Goal: Information Seeking & Learning: Understand process/instructions

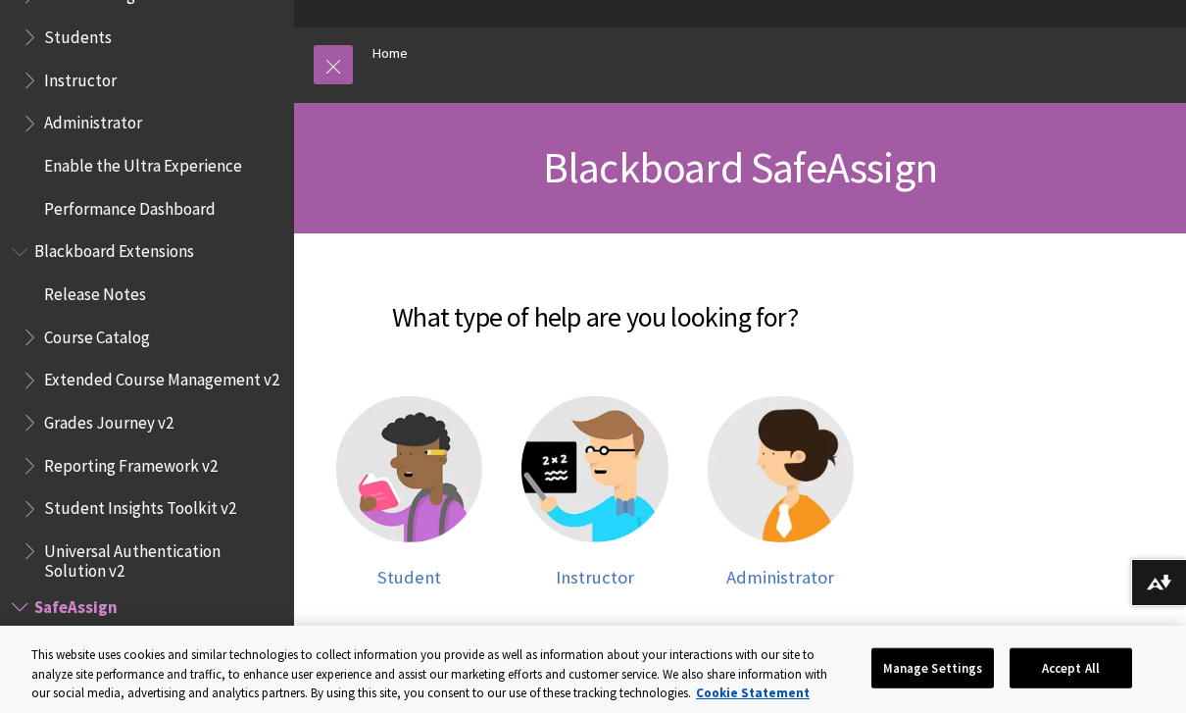
scroll to position [185, 0]
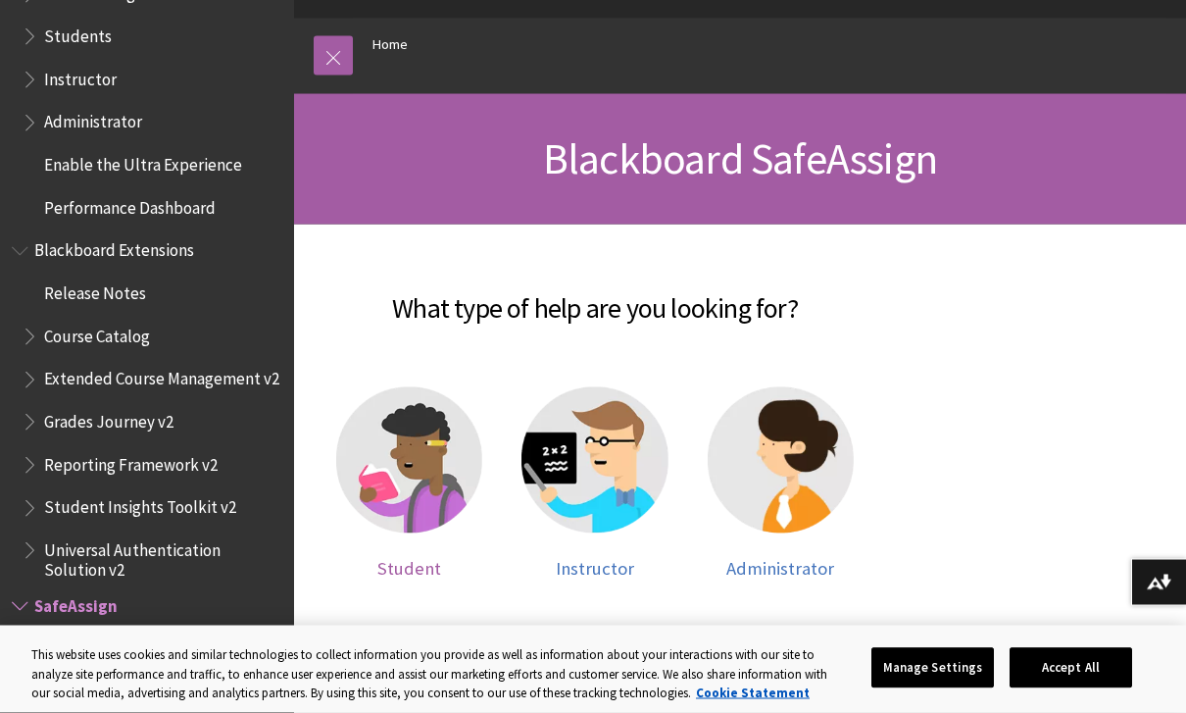
click at [400, 530] on img at bounding box center [409, 460] width 146 height 146
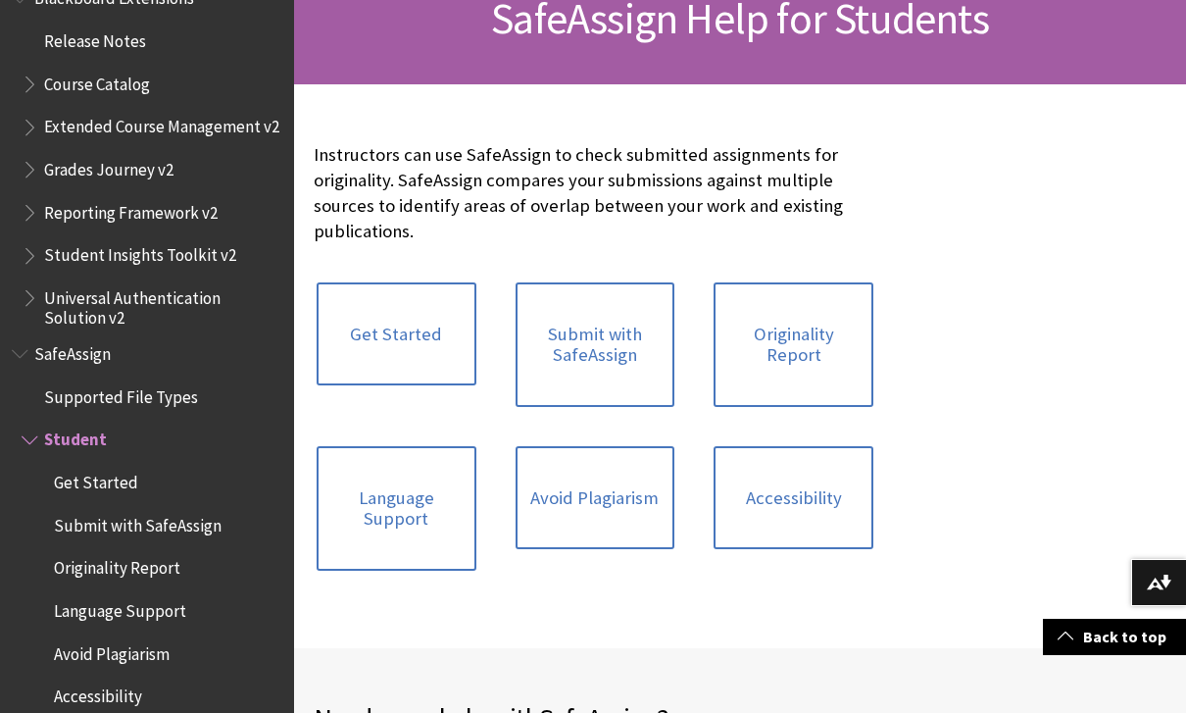
scroll to position [320, 0]
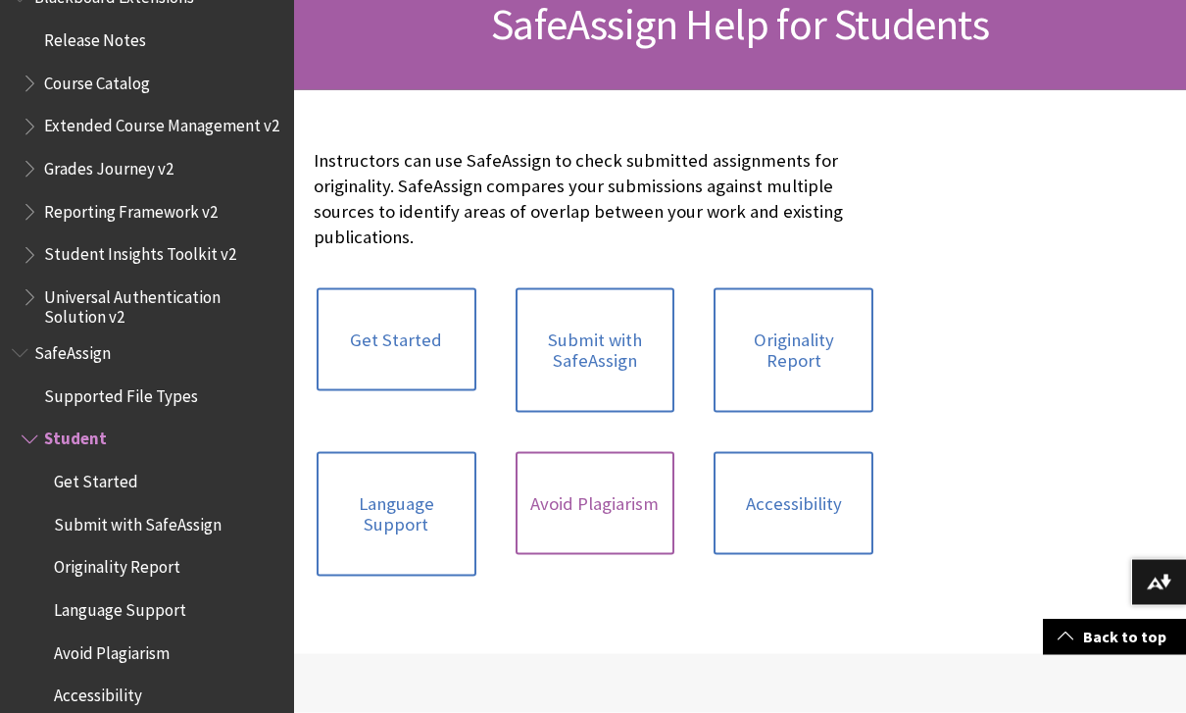
click at [564, 515] on link "Avoid Plagiarism" at bounding box center [596, 504] width 160 height 104
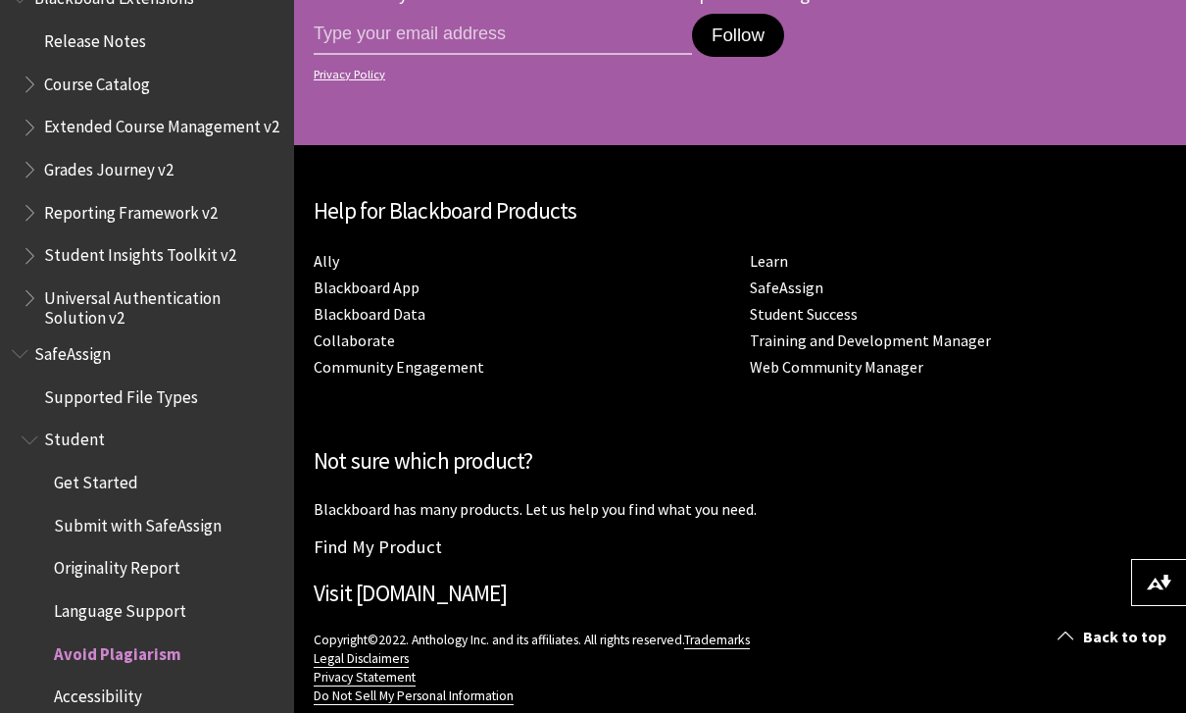
scroll to position [3117, 0]
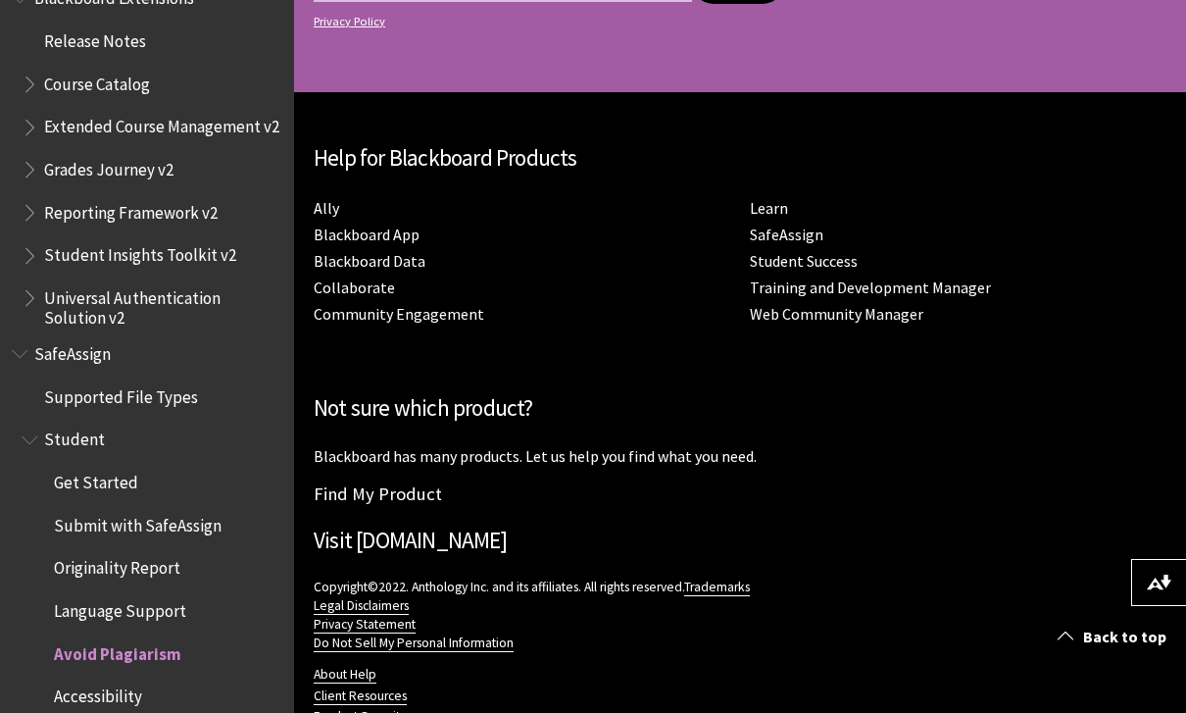
click at [106, 509] on span "Submit with SafeAssign" at bounding box center [138, 522] width 168 height 26
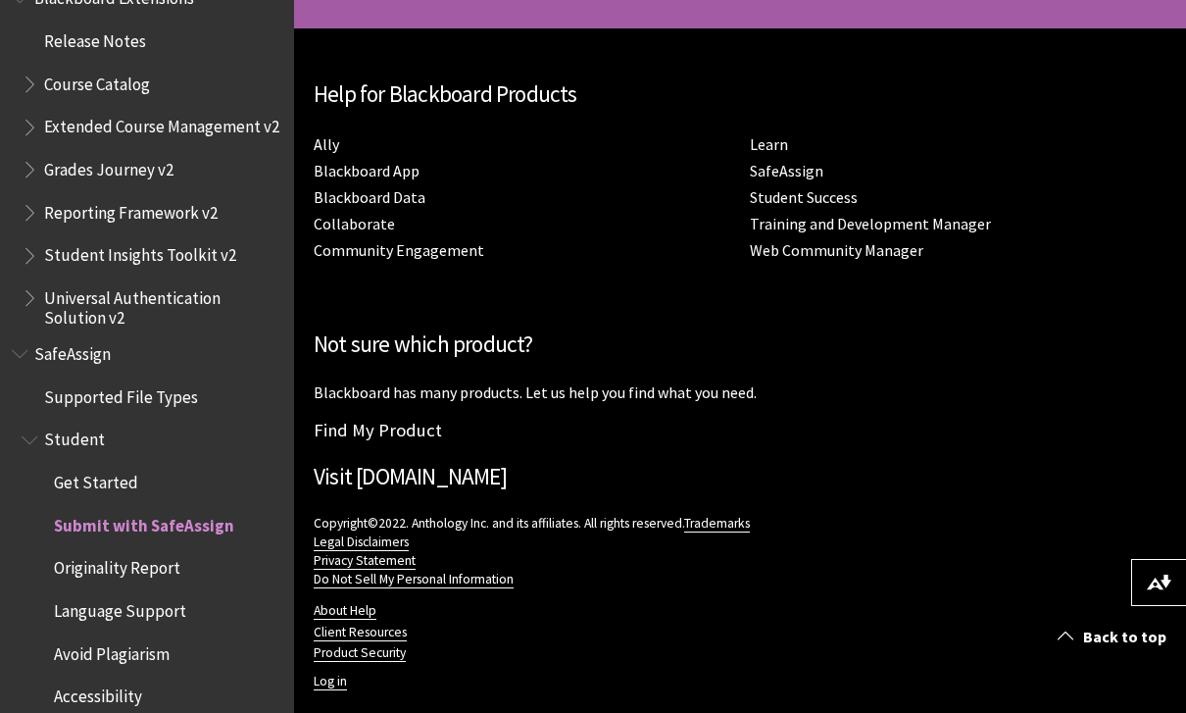
scroll to position [2183, 0]
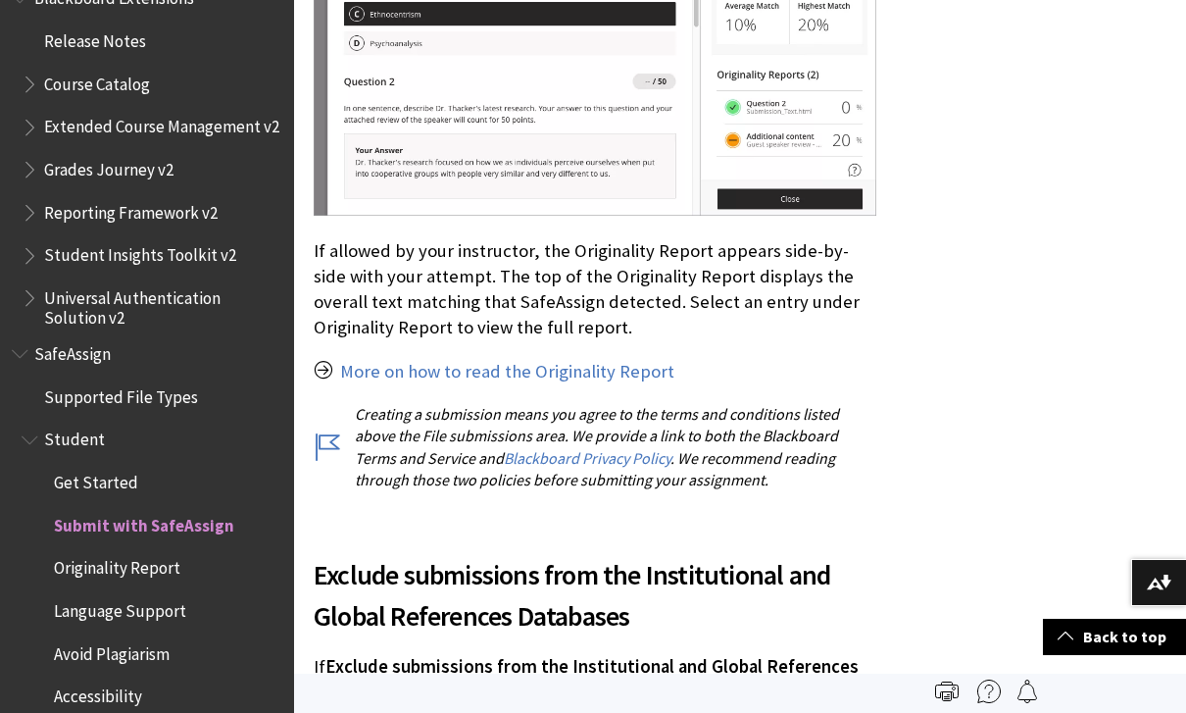
scroll to position [3976, 0]
